Goal: Information Seeking & Learning: Learn about a topic

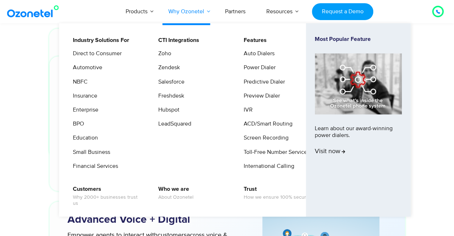
scroll to position [1847, 0]
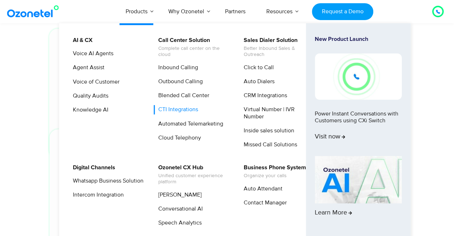
click at [190, 108] on link "CTI Integrations" at bounding box center [177, 109] width 46 height 9
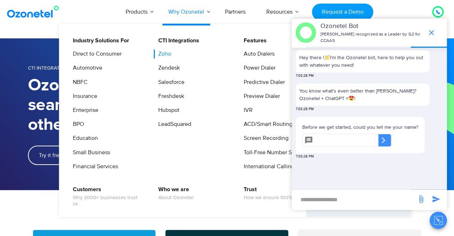
click at [169, 53] on link "Zoho" at bounding box center [163, 53] width 19 height 9
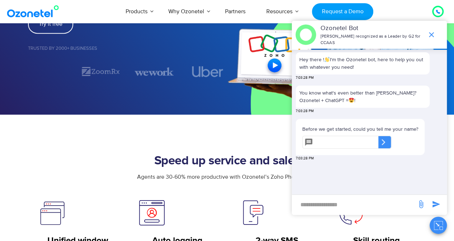
scroll to position [63, 0]
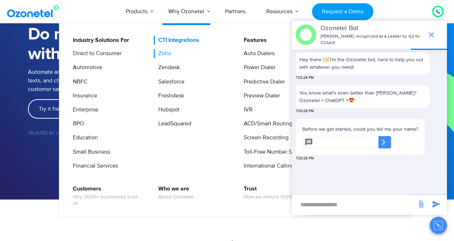
click at [174, 41] on link "CTI Integrations" at bounding box center [177, 40] width 47 height 9
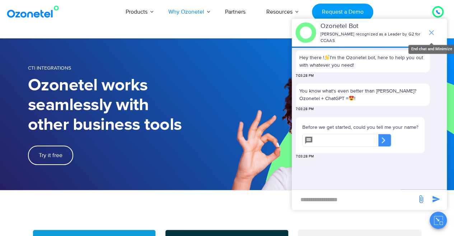
click at [431, 30] on icon "end chat or minimize" at bounding box center [431, 32] width 5 height 5
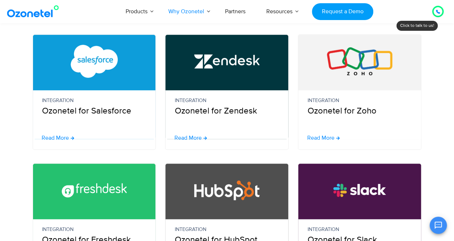
scroll to position [194, 0]
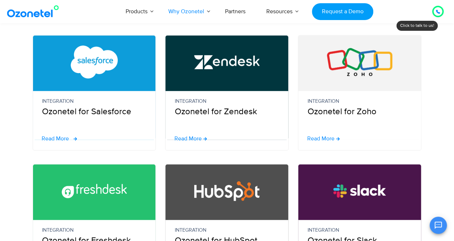
click at [57, 137] on span "Read More" at bounding box center [55, 139] width 27 height 6
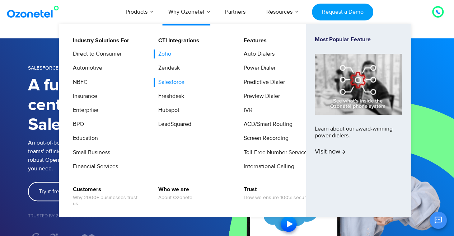
click at [163, 53] on link "Zoho" at bounding box center [163, 53] width 19 height 9
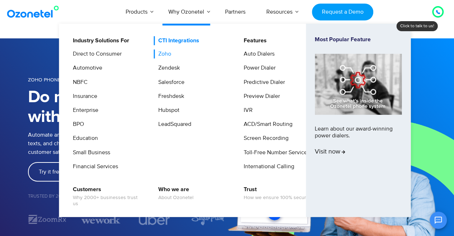
click at [166, 40] on link "CTI Integrations" at bounding box center [177, 40] width 47 height 9
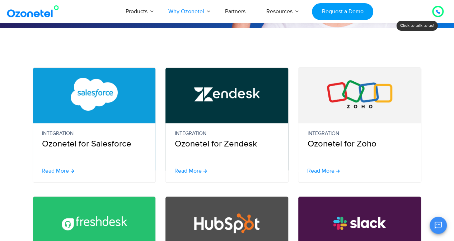
scroll to position [200, 0]
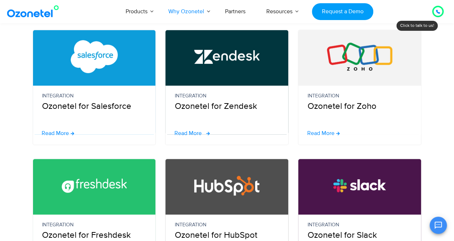
click at [190, 134] on span "Read More" at bounding box center [187, 134] width 27 height 6
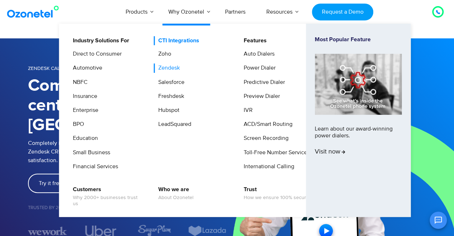
click at [172, 38] on link "CTI Integrations" at bounding box center [177, 40] width 47 height 9
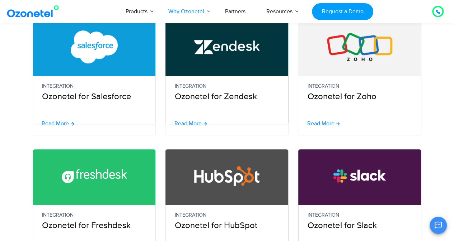
scroll to position [209, 0]
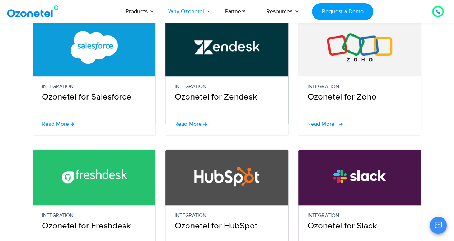
click at [324, 123] on span "Read More" at bounding box center [320, 124] width 27 height 6
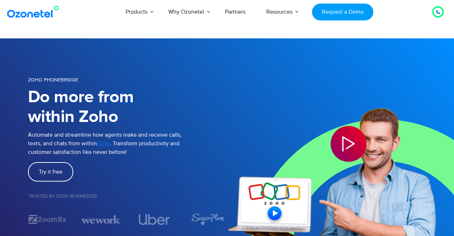
click at [35, 12] on img at bounding box center [34, 11] width 58 height 13
click at [40, 17] on img at bounding box center [34, 11] width 58 height 13
